Goal: Find specific page/section: Find specific page/section

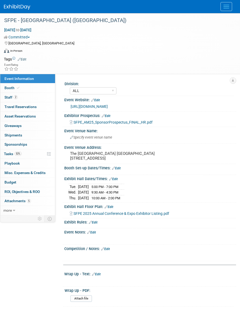
select select "ALL"
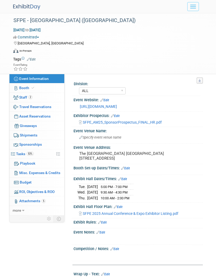
click at [196, 3] on button "Menu" at bounding box center [193, 6] width 12 height 9
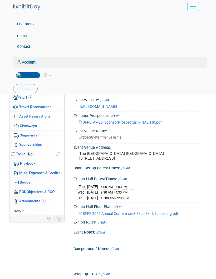
click at [178, 154] on pre "The Westin Bayshore Vancouver 1601 Bayshore Dr. Vancouver, BC, V6G 2V4, Canada" at bounding box center [138, 155] width 118 height 9
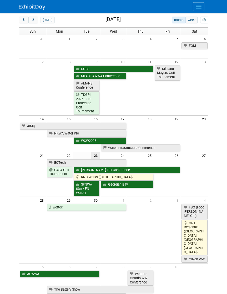
scroll to position [24, 0]
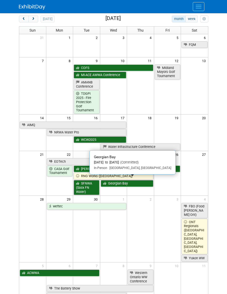
click at [136, 180] on link "Georgian Bay" at bounding box center [127, 183] width 53 height 7
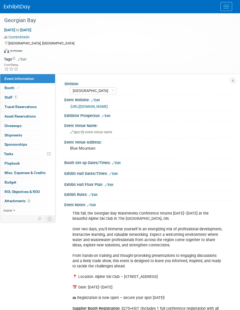
select select "[GEOGRAPHIC_DATA]"
click at [224, 4] on button "Menu" at bounding box center [226, 6] width 12 height 9
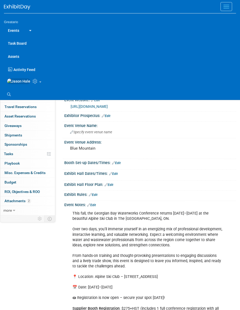
click at [19, 28] on link "Events" at bounding box center [13, 30] width 19 height 13
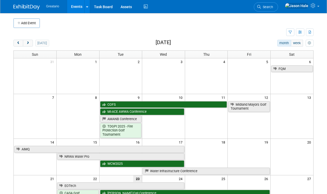
click at [227, 1] on div "Greatario Events Add Event Bulk Upload Events Shareable Event Boards Recently V…" at bounding box center [163, 6] width 327 height 13
